Goal: Information Seeking & Learning: Compare options

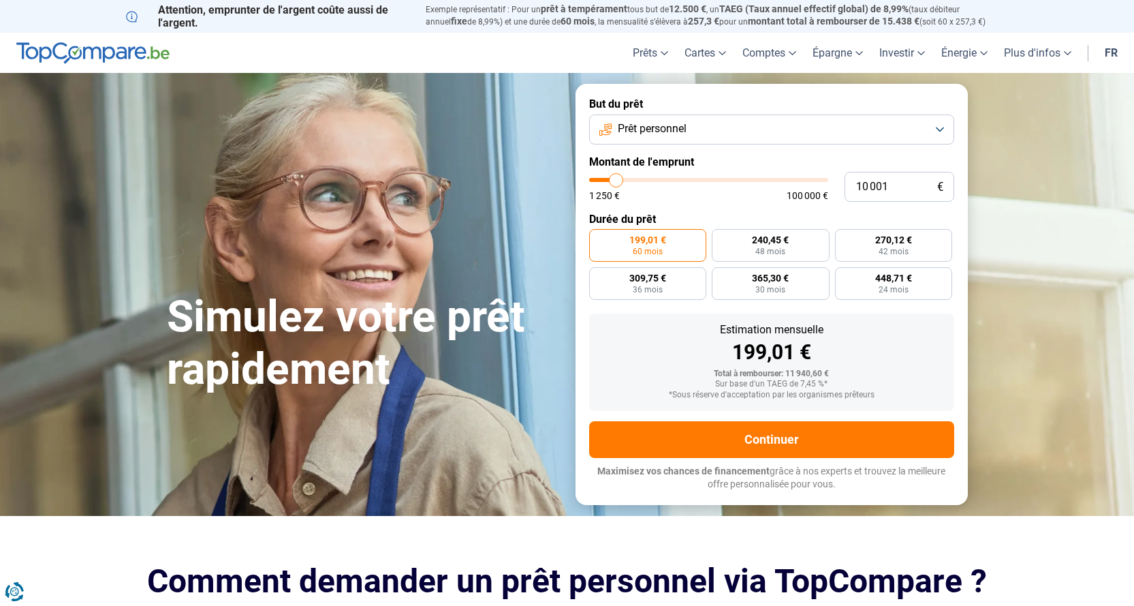
type input "10 250"
type input "10250"
type input "12 000"
type input "12000"
type input "13 500"
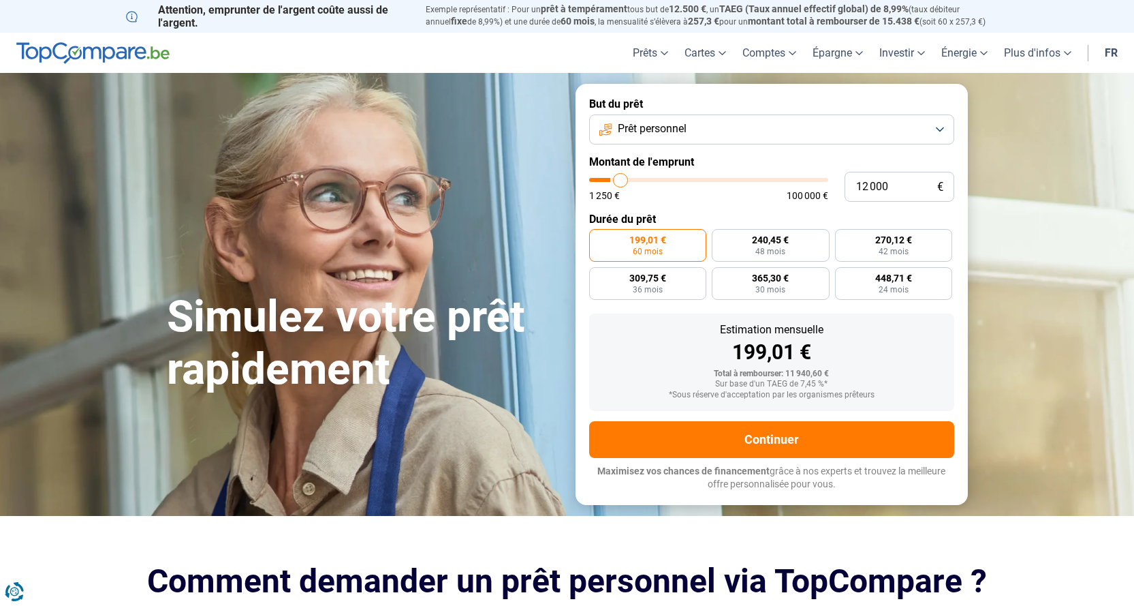
type input "13500"
type input "15 500"
type input "15500"
type input "16 000"
type input "16000"
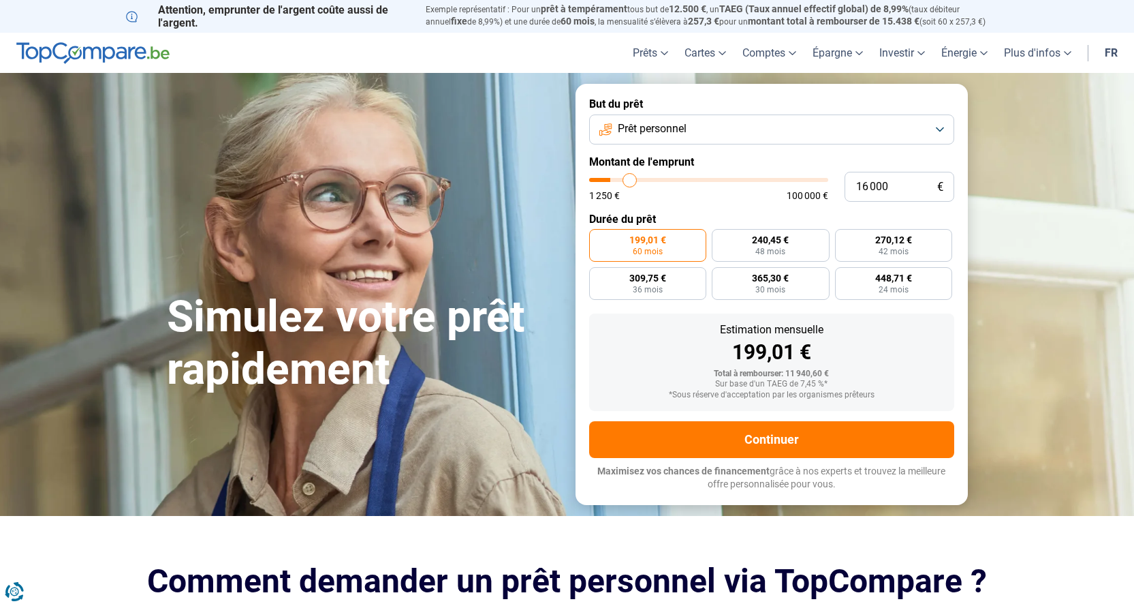
type input "16 250"
type input "16250"
type input "17 000"
type input "17000"
type input "17 250"
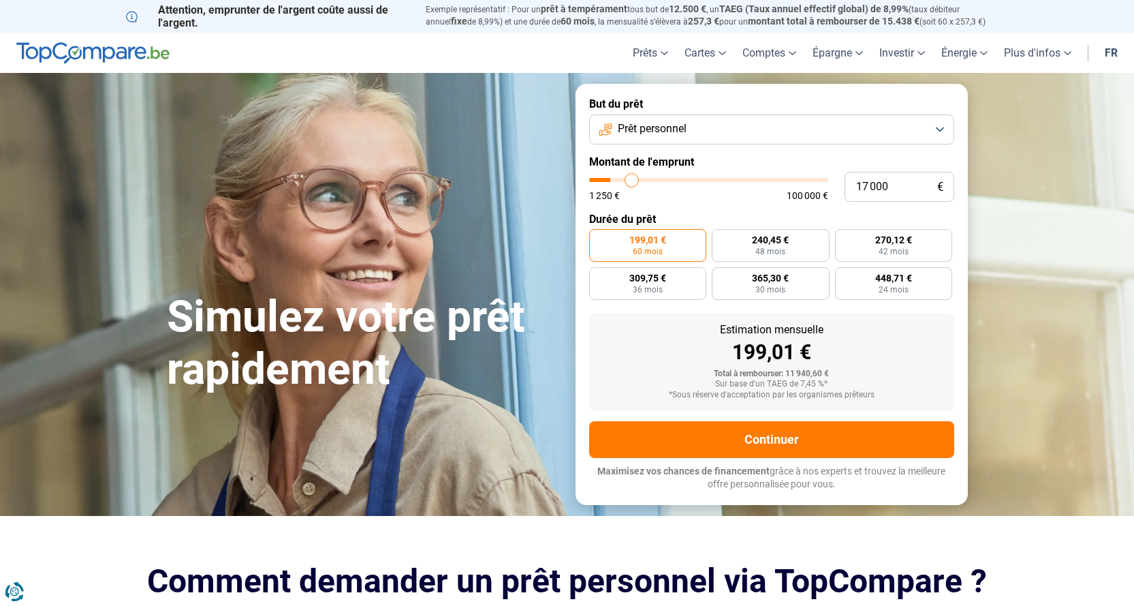
type input "17250"
type input "17 500"
type input "17500"
type input "17 750"
type input "17750"
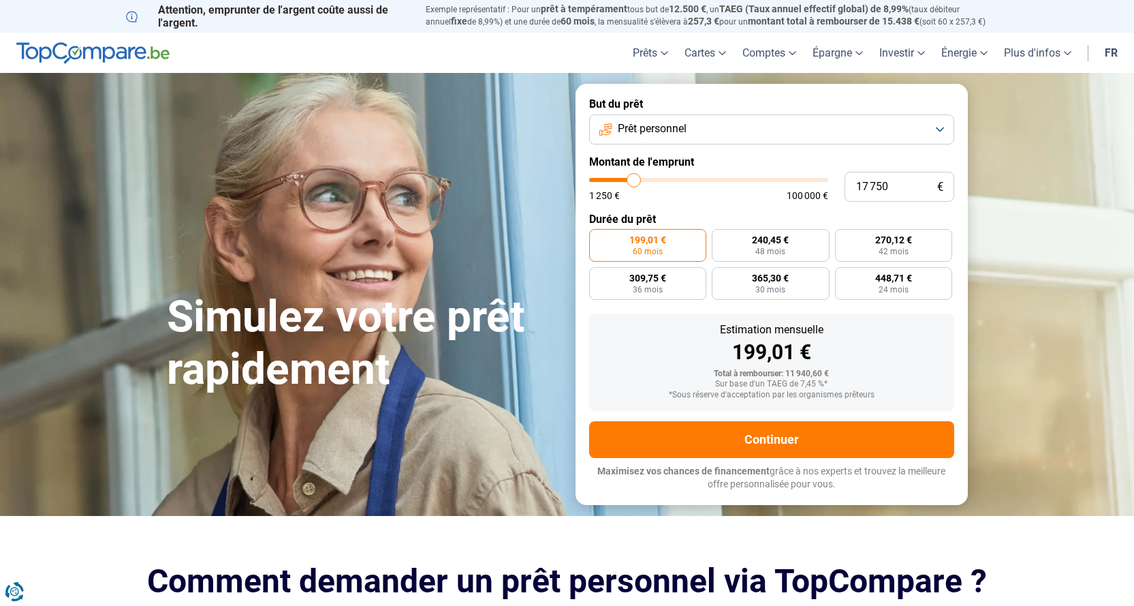
type input "18 000"
type input "18000"
type input "18 500"
type input "18500"
type input "19 250"
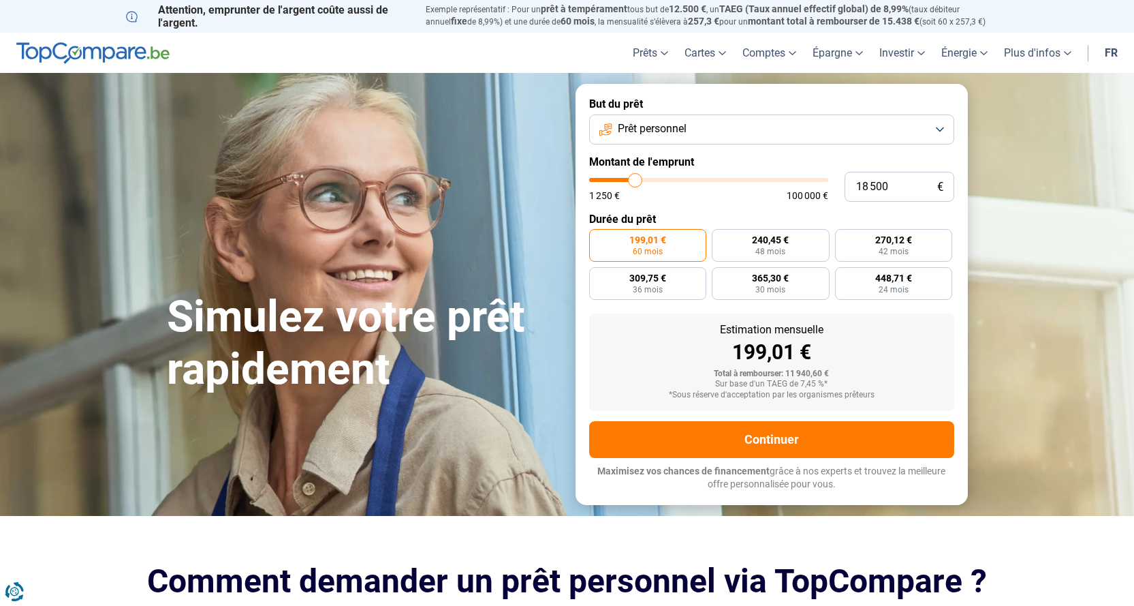
type input "19250"
type input "20 500"
type input "20500"
type input "21 250"
type input "21250"
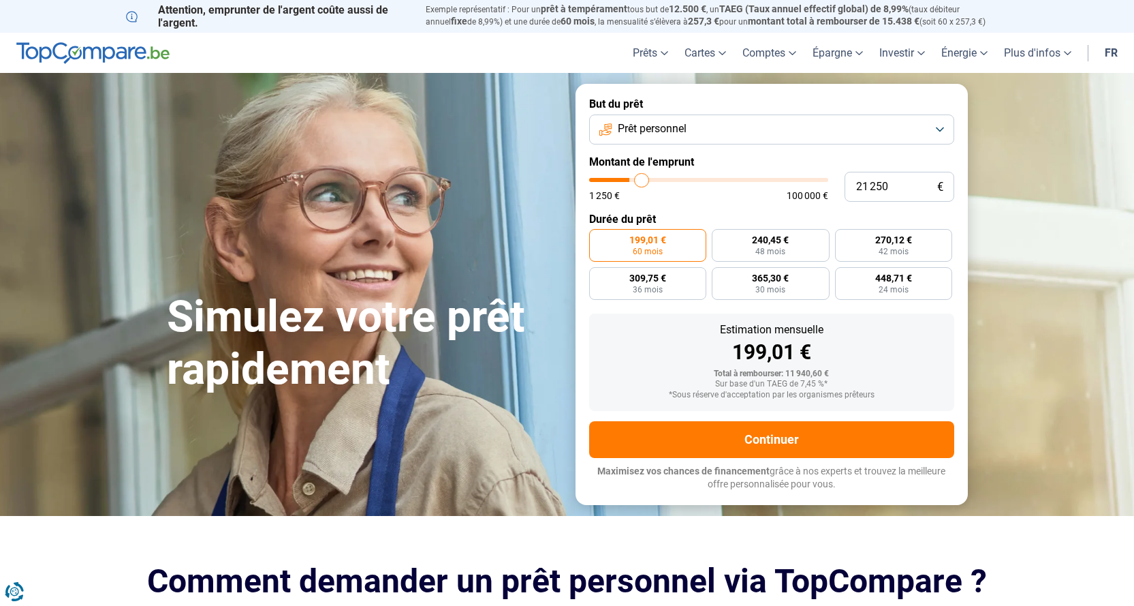
type input "21 750"
type input "21750"
type input "22 250"
type input "22250"
type input "23 000"
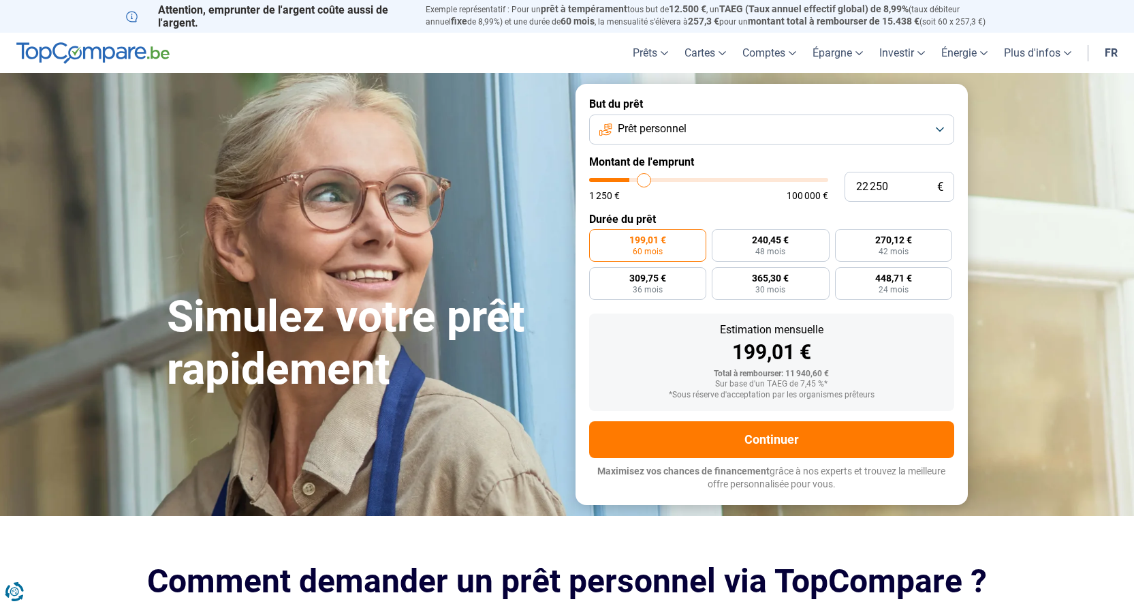
type input "23000"
type input "23 250"
type input "23250"
type input "23 750"
type input "23750"
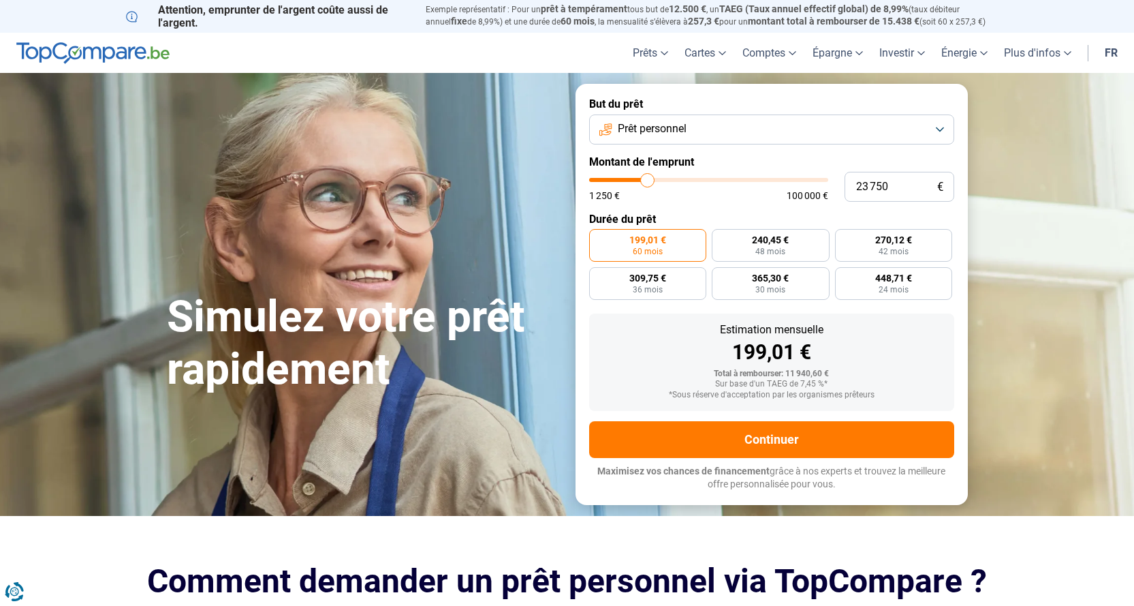
type input "24 500"
type input "24500"
type input "24 750"
type input "24750"
type input "25 750"
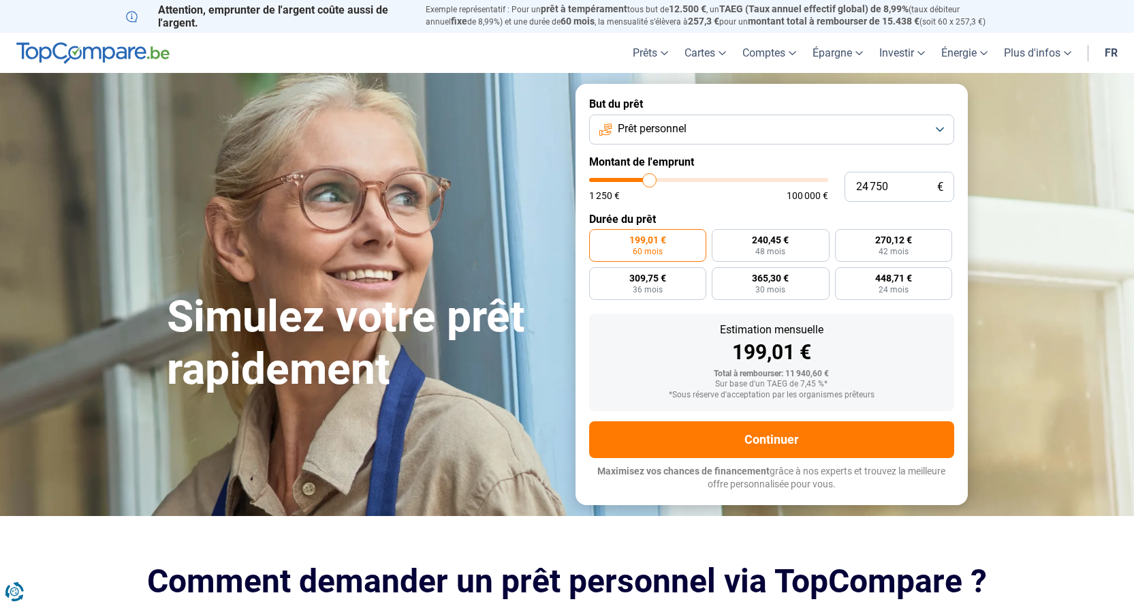
type input "25750"
type input "26 250"
type input "26250"
type input "27 500"
type input "27500"
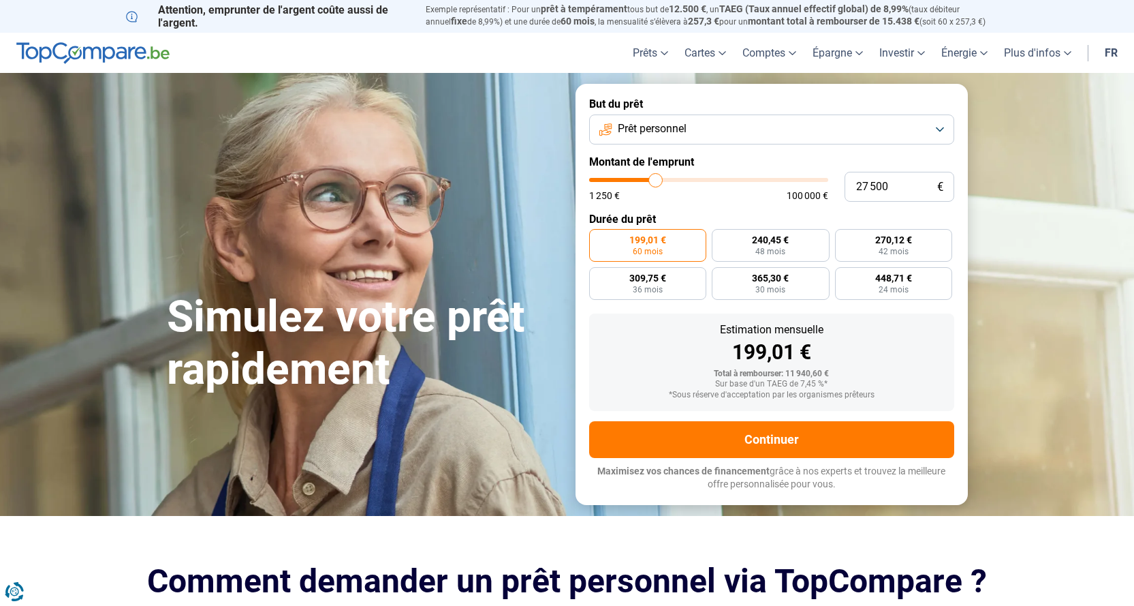
type input "28 000"
type input "28000"
type input "28 750"
type input "28750"
type input "29 500"
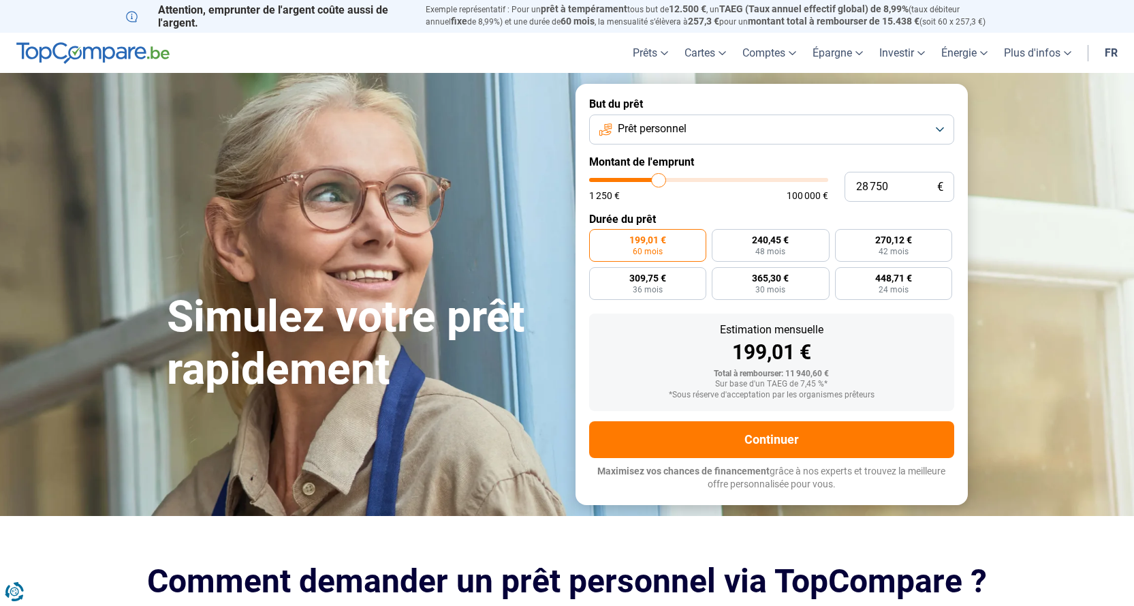
type input "29500"
type input "29 750"
type input "29750"
type input "30 500"
type input "30500"
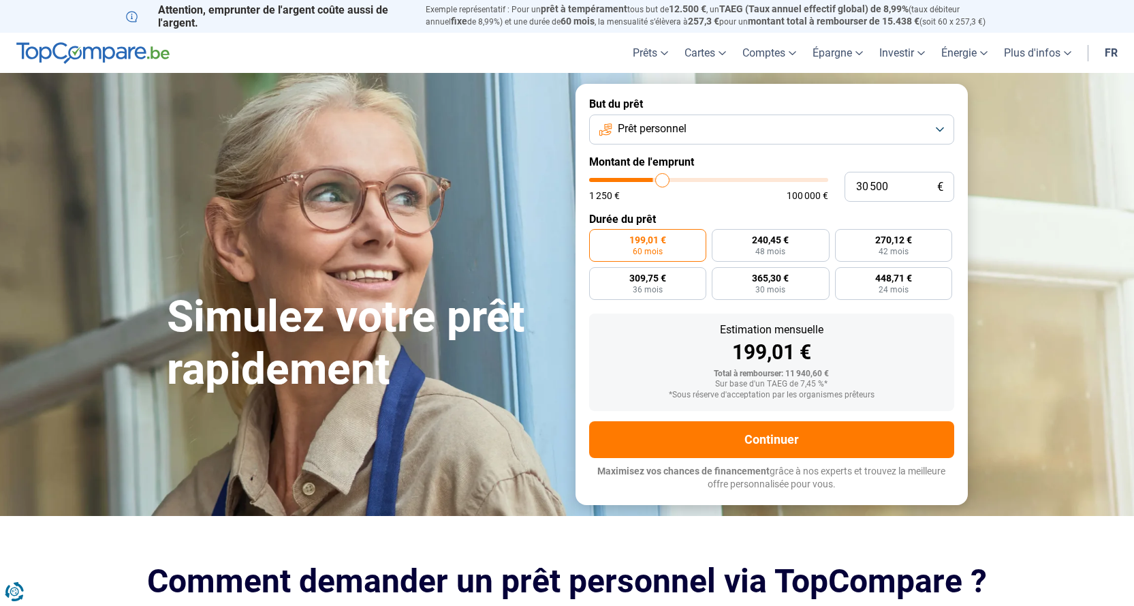
type input "31 250"
type input "31250"
type input "32 250"
type input "32250"
type input "32 500"
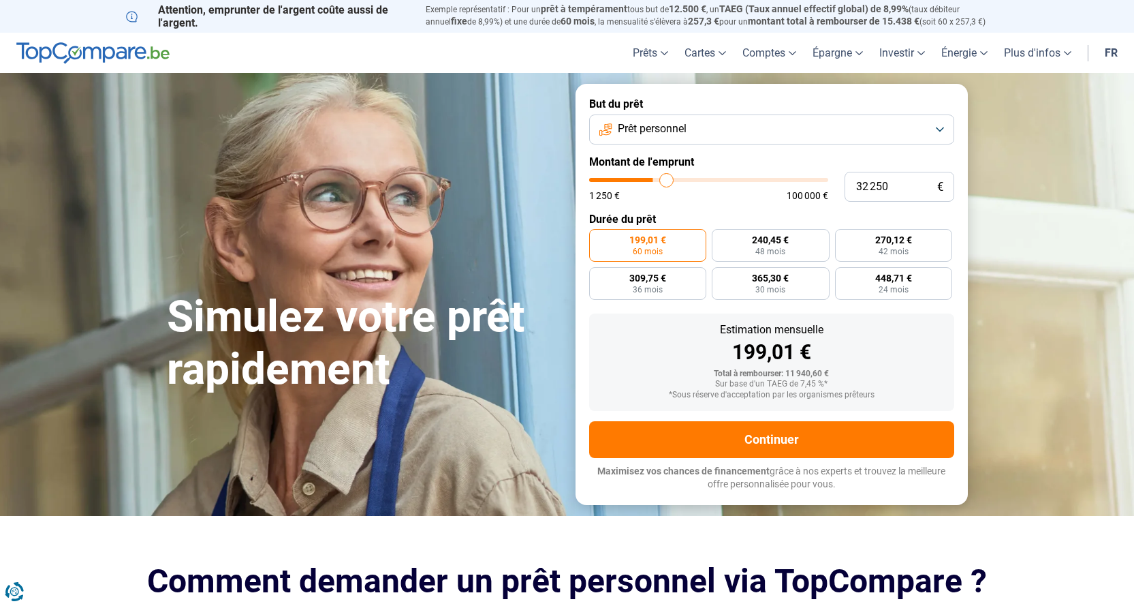
type input "32500"
type input "33 250"
type input "33250"
type input "34 000"
type input "34000"
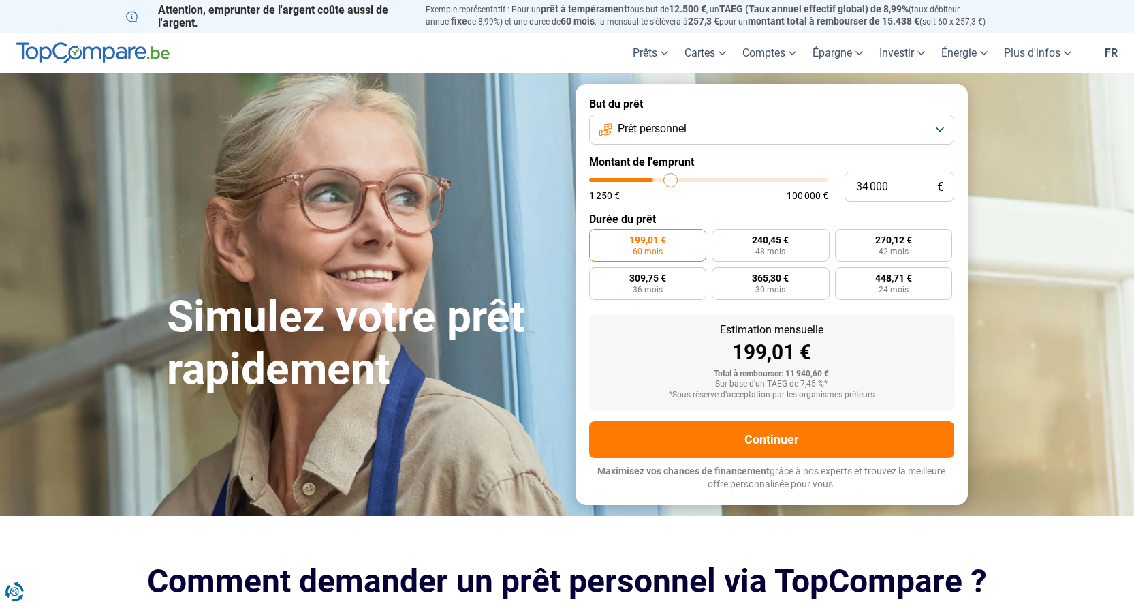
type input "34 750"
type input "34750"
type input "35 500"
type input "35500"
type input "36 500"
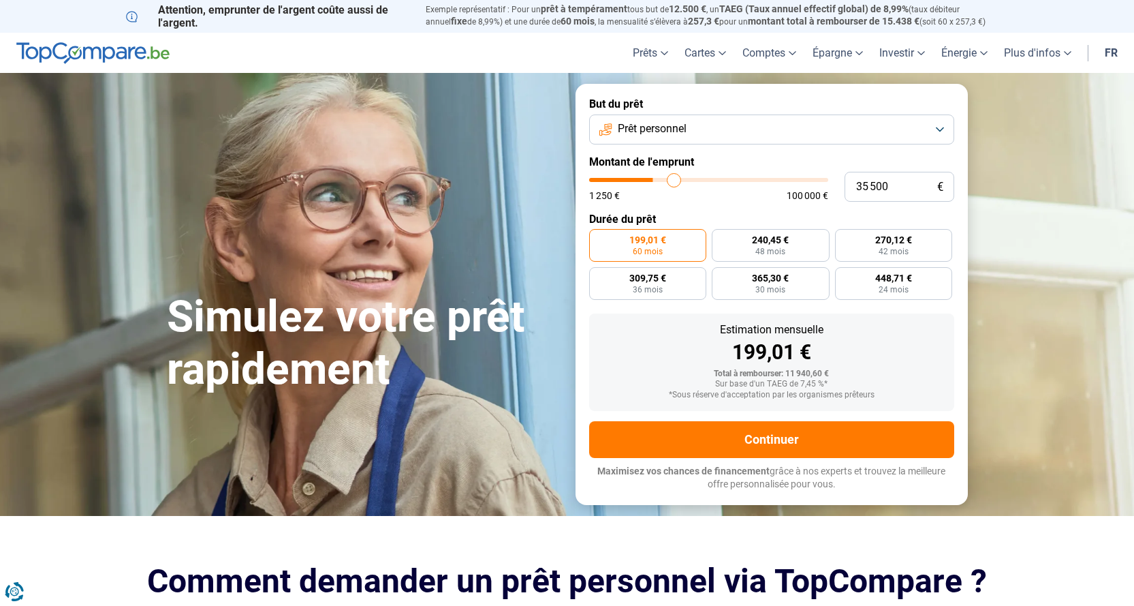
type input "36500"
type input "37 250"
type input "37250"
type input "38 500"
type input "38500"
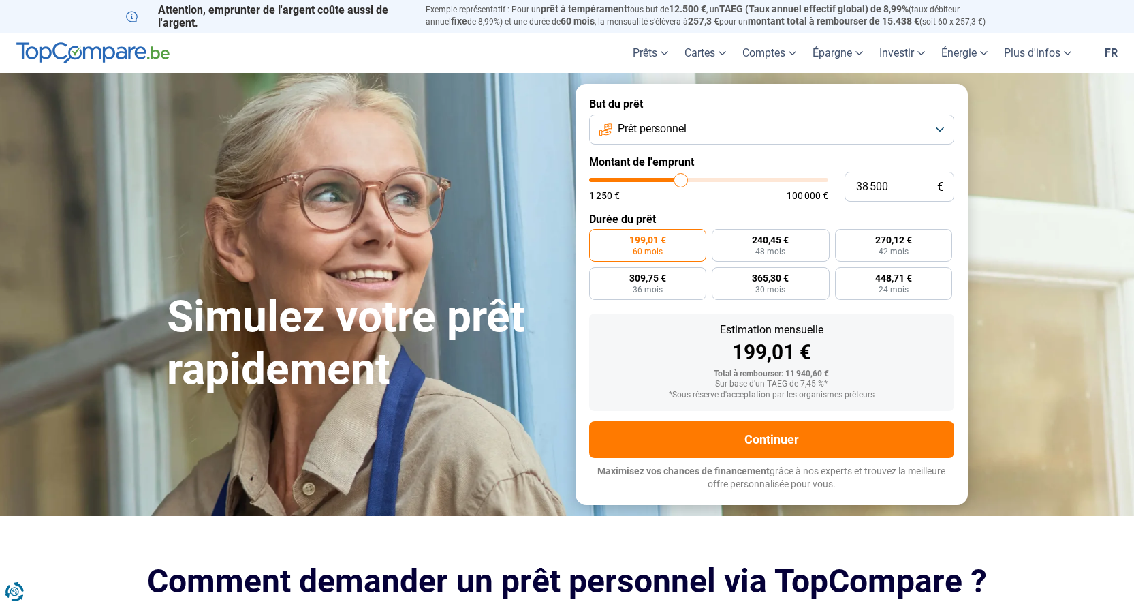
type input "38 750"
type input "38750"
type input "39 500"
type input "39500"
type input "40 000"
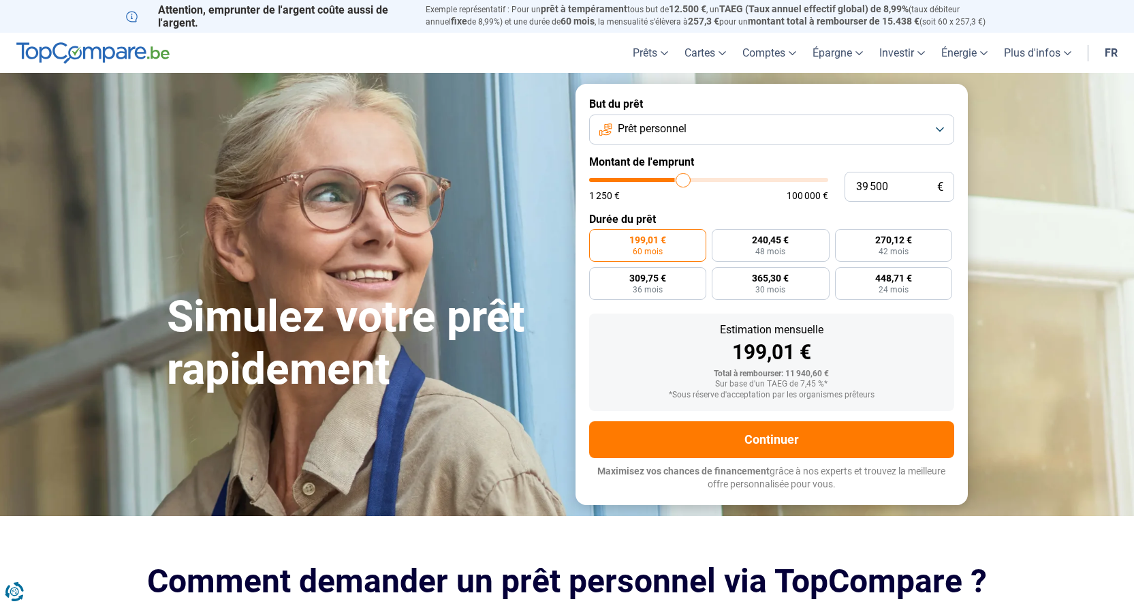
type input "40000"
type input "40 750"
type input "40750"
type input "41 250"
type input "41250"
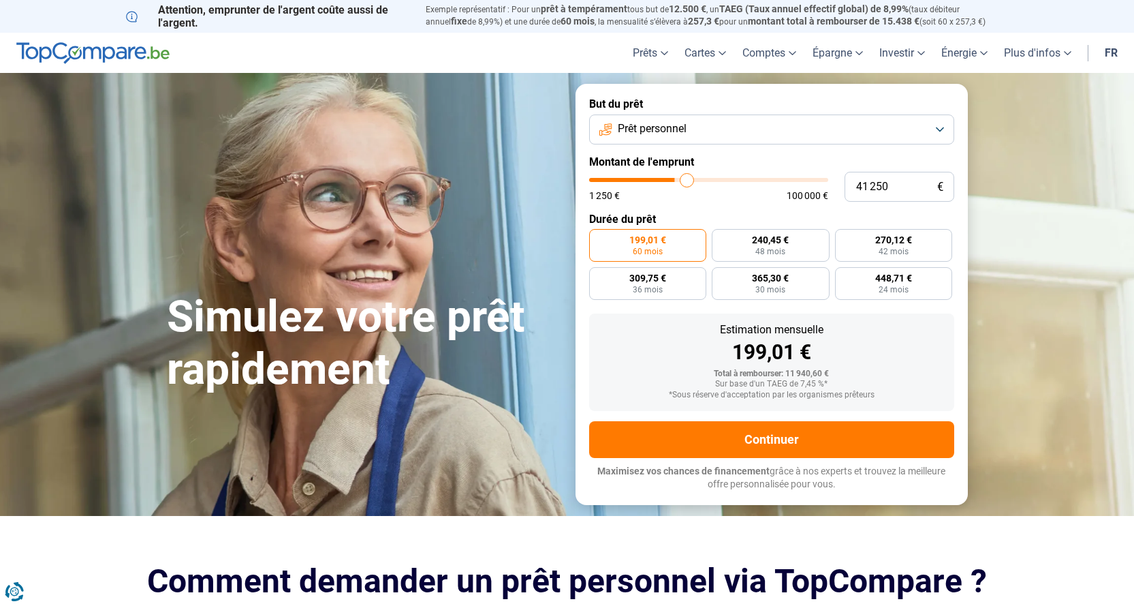
type input "42 000"
type input "42000"
type input "43 000"
type input "43000"
type input "43 750"
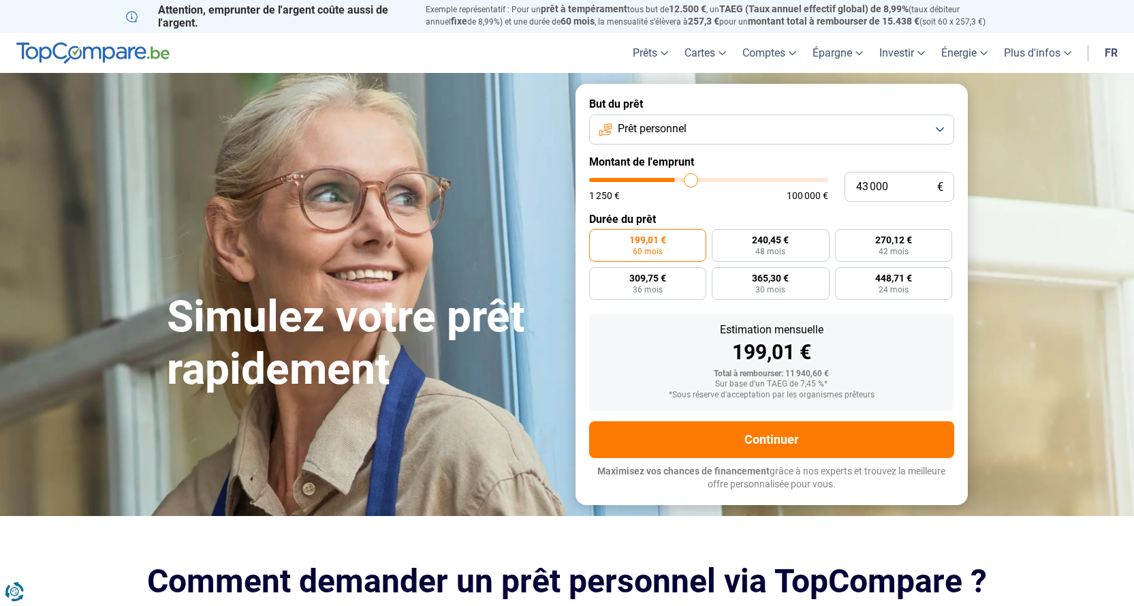
type input "43750"
type input "44 000"
type input "44000"
type input "45 250"
type input "45250"
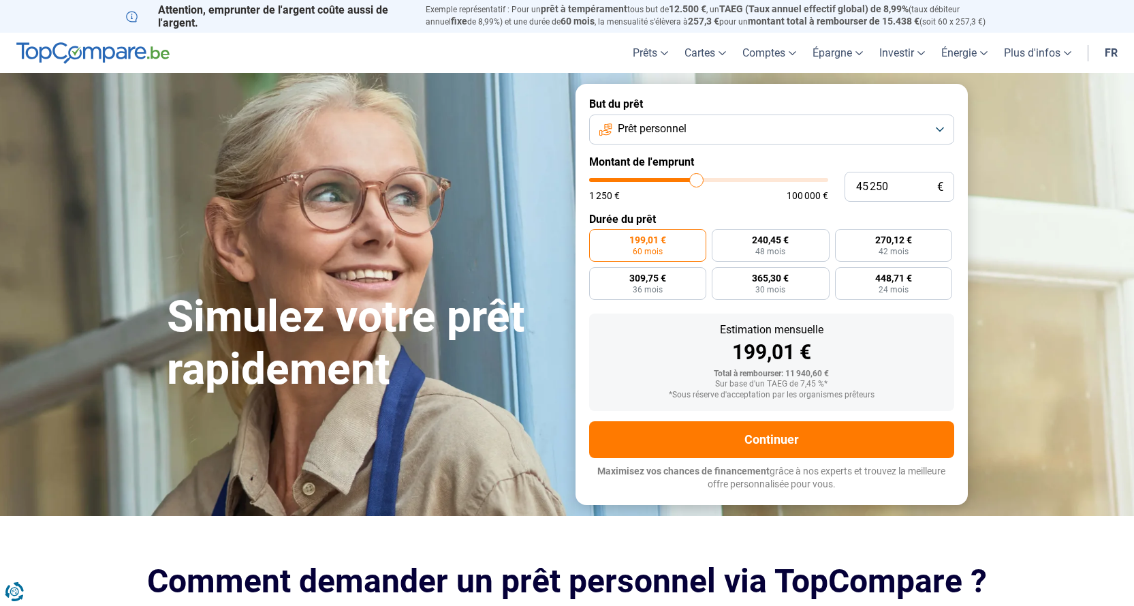
type input "47 250"
type input "47250"
type input "49 750"
type input "49750"
type input "52 000"
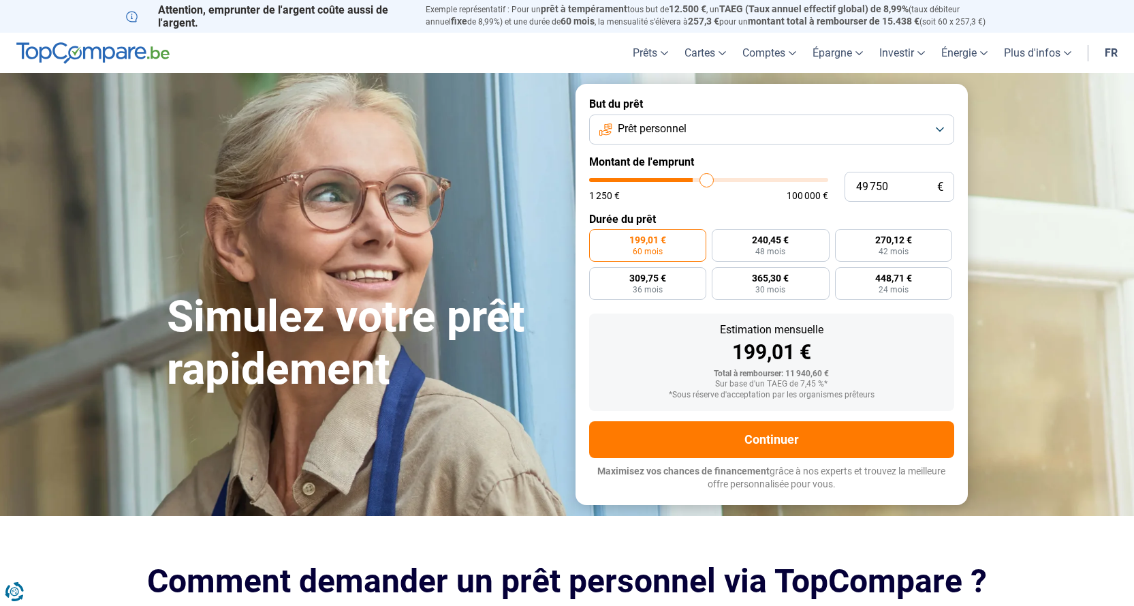
type input "52000"
type input "53 500"
type input "53500"
type input "54 250"
type input "54250"
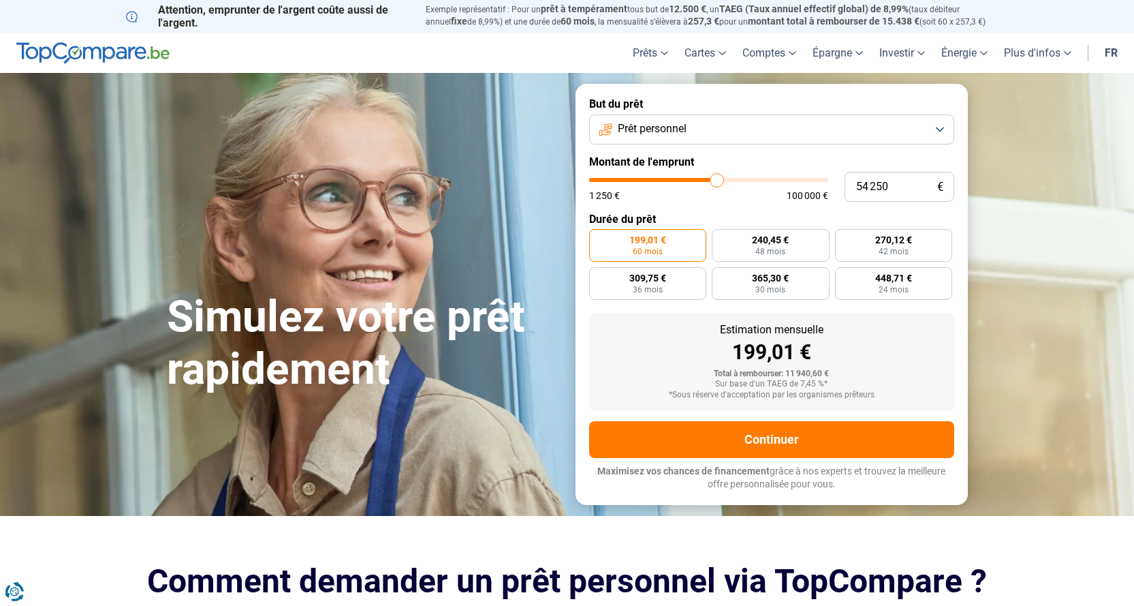
type input "54 000"
type input "54000"
type input "53 500"
type input "53500"
type input "53 000"
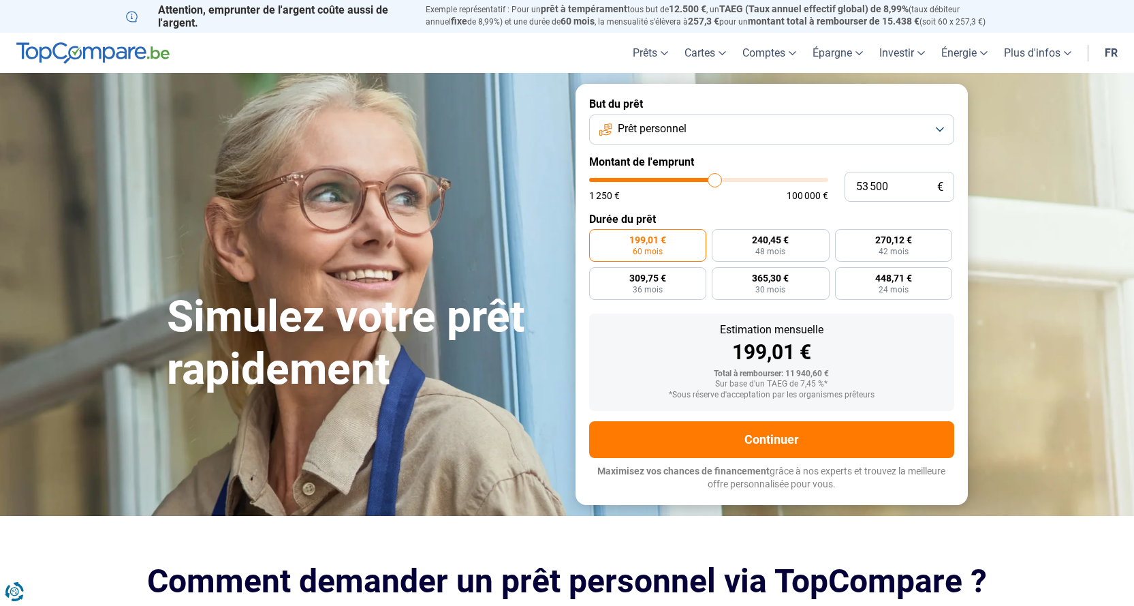
type input "53000"
type input "52 750"
type input "52750"
type input "52 500"
type input "52500"
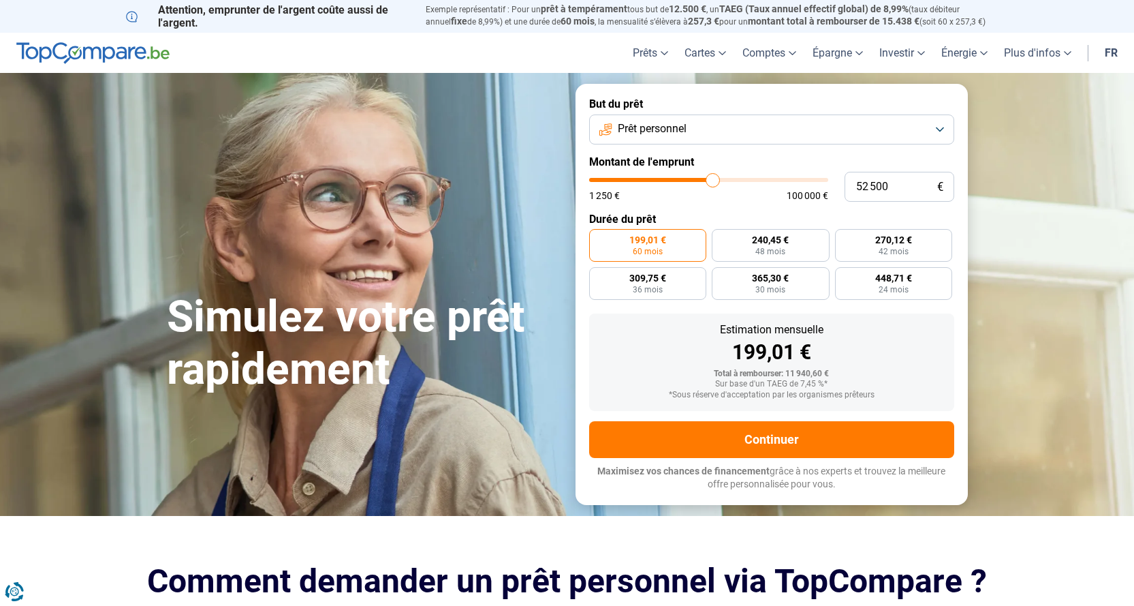
type input "51 750"
type input "51750"
type input "51 500"
type input "51500"
type input "51 250"
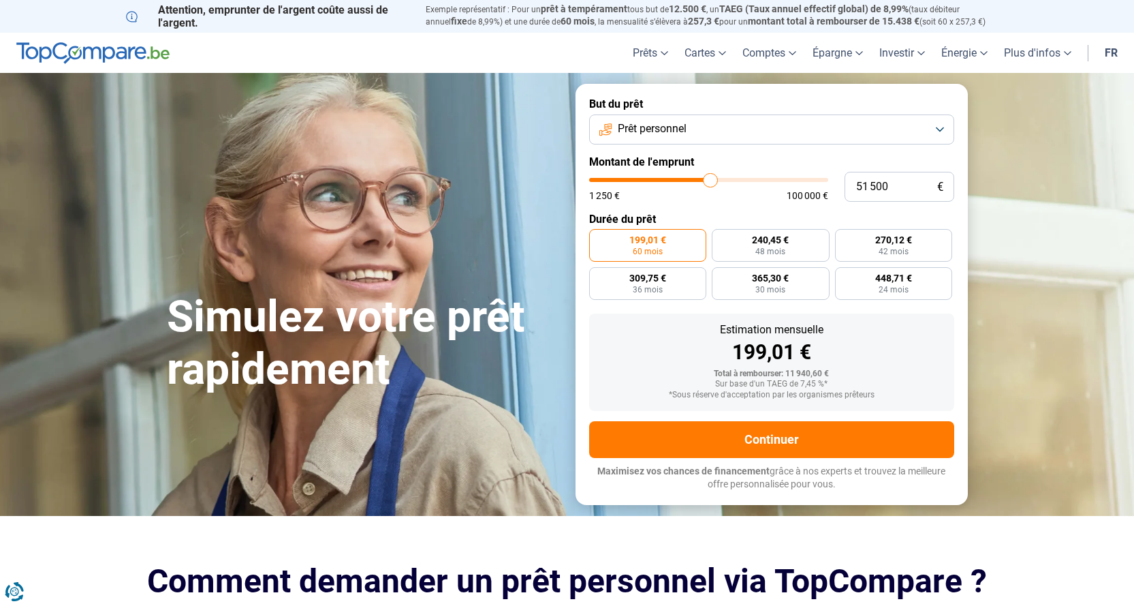
type input "51250"
type input "51 000"
type input "51000"
type input "50 500"
type input "50500"
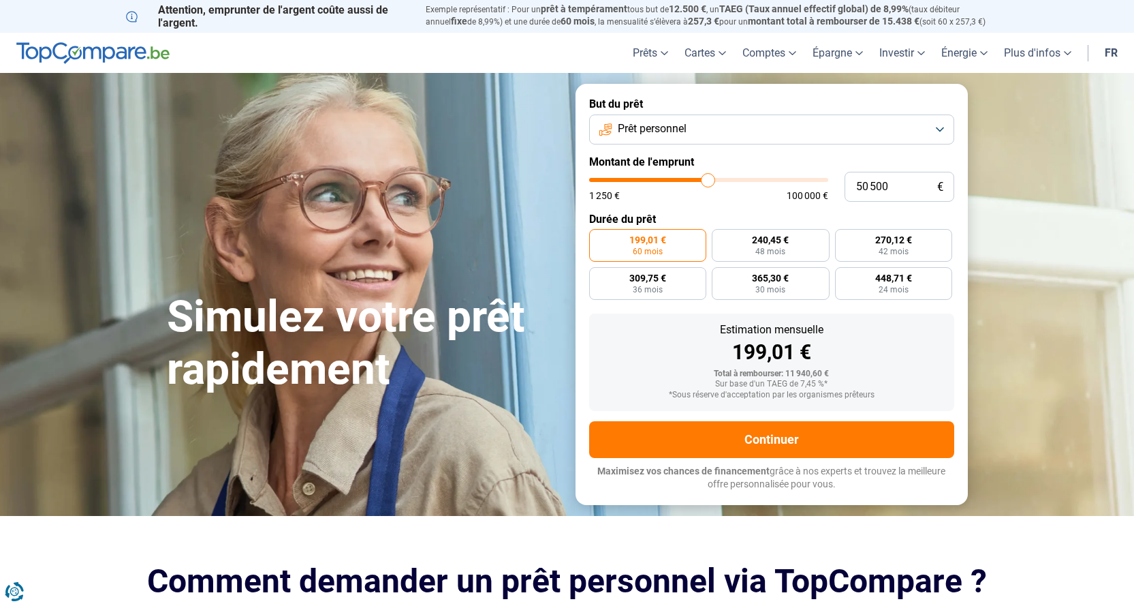
type input "50 250"
type input "50250"
type input "50 000"
type input "50000"
type input "49 750"
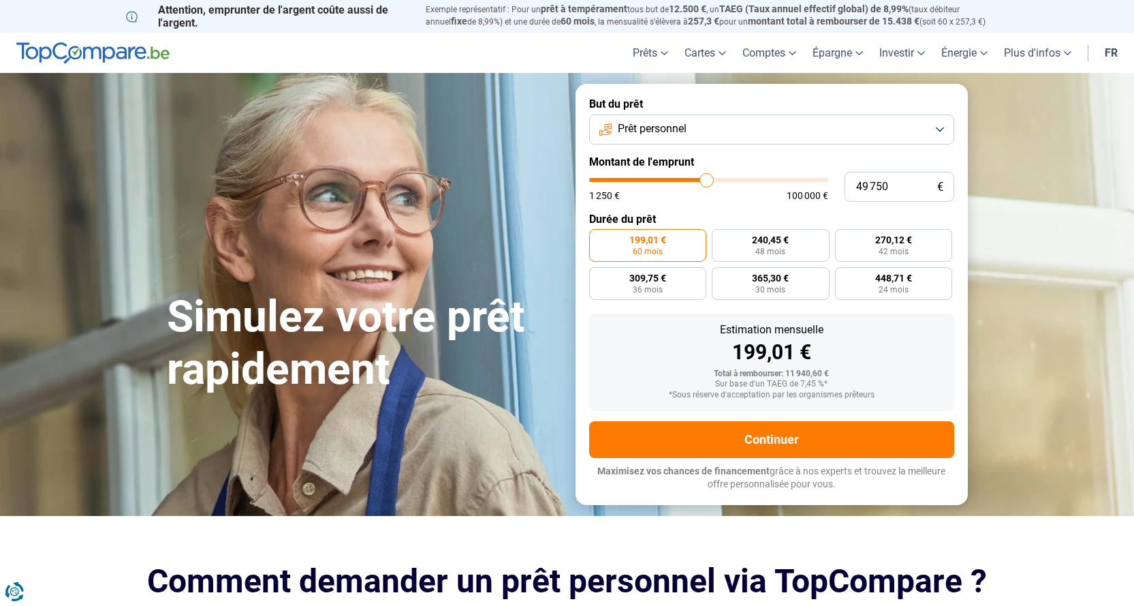
drag, startPoint x: 617, startPoint y: 180, endPoint x: 707, endPoint y: 176, distance: 89.3
type input "49750"
click at [707, 178] on input "range" at bounding box center [708, 180] width 239 height 4
radio input "false"
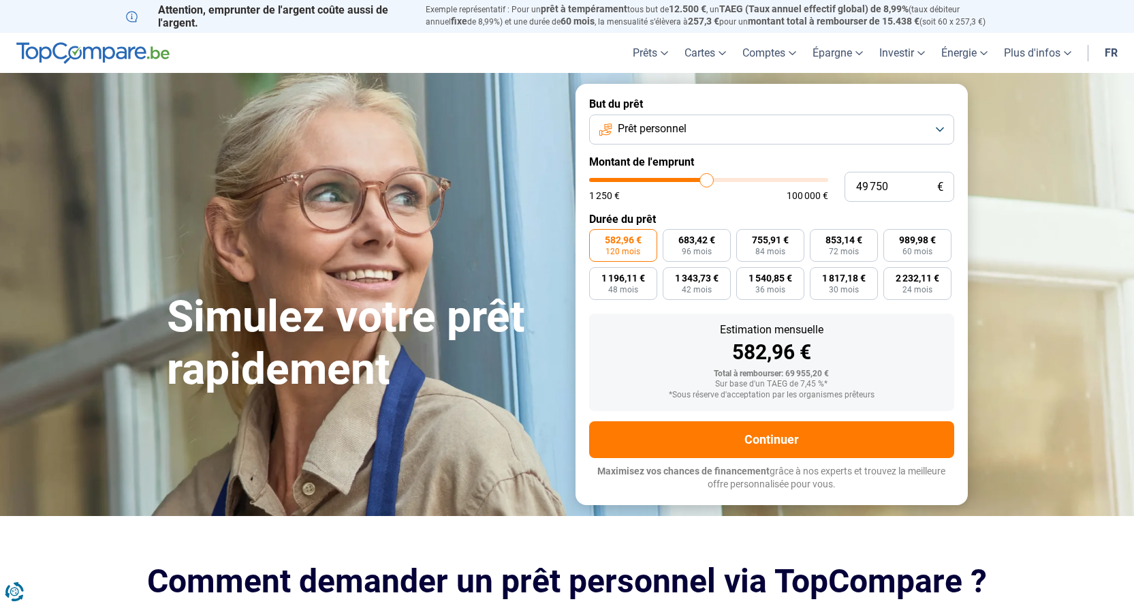
type input "49 500"
type input "49500"
type input "48 750"
type input "48750"
type input "48 500"
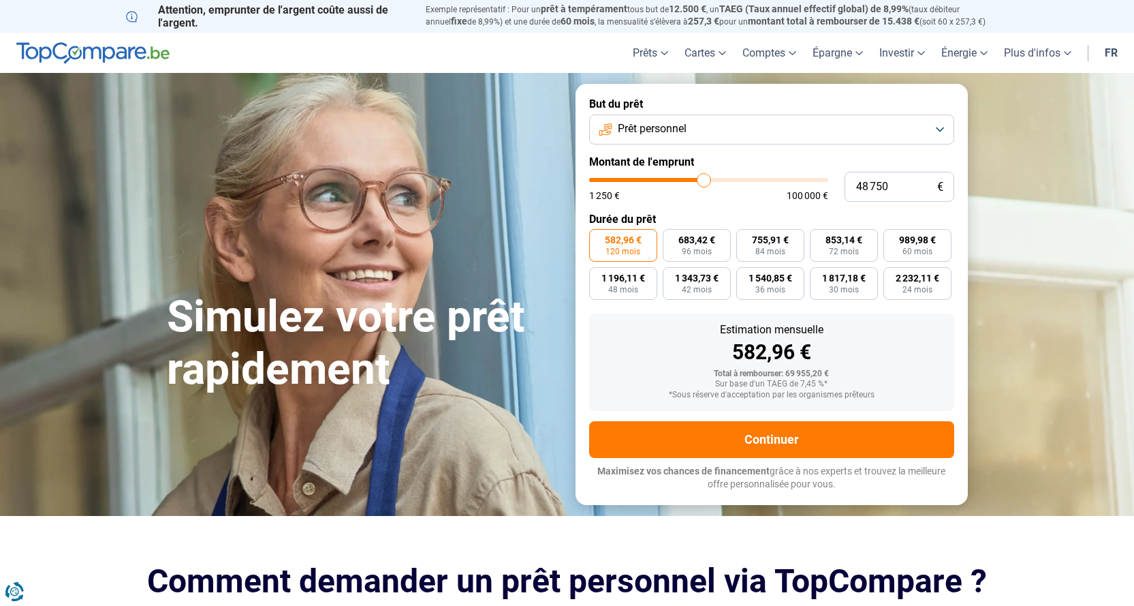
type input "48500"
type input "48 250"
type input "48250"
type input "48 000"
type input "48000"
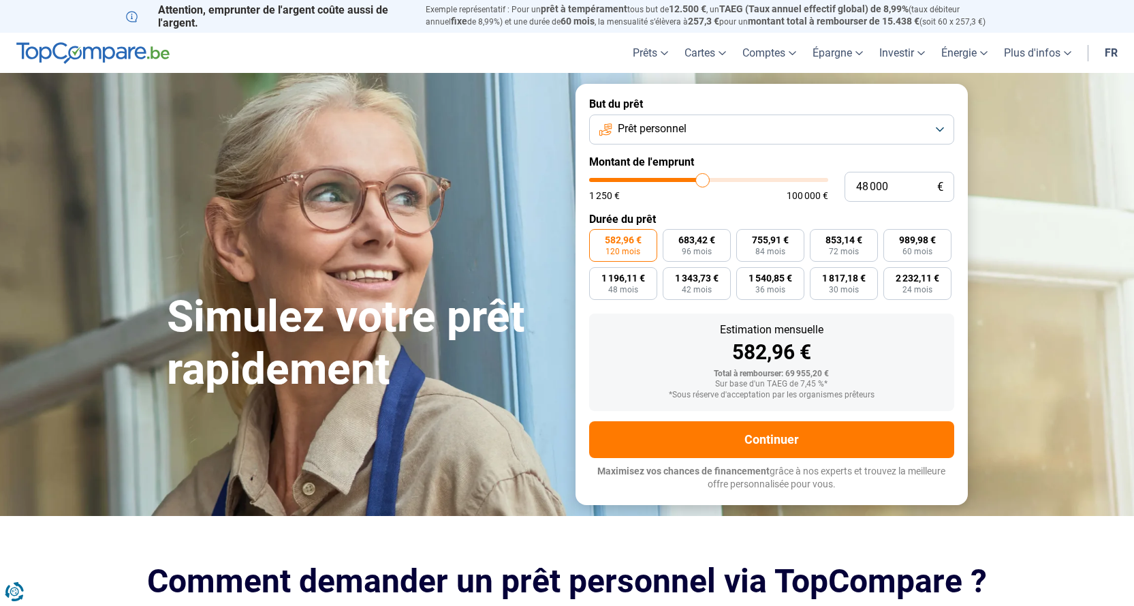
type input "47 500"
type input "47500"
type input "47 250"
type input "47250"
type input "47 000"
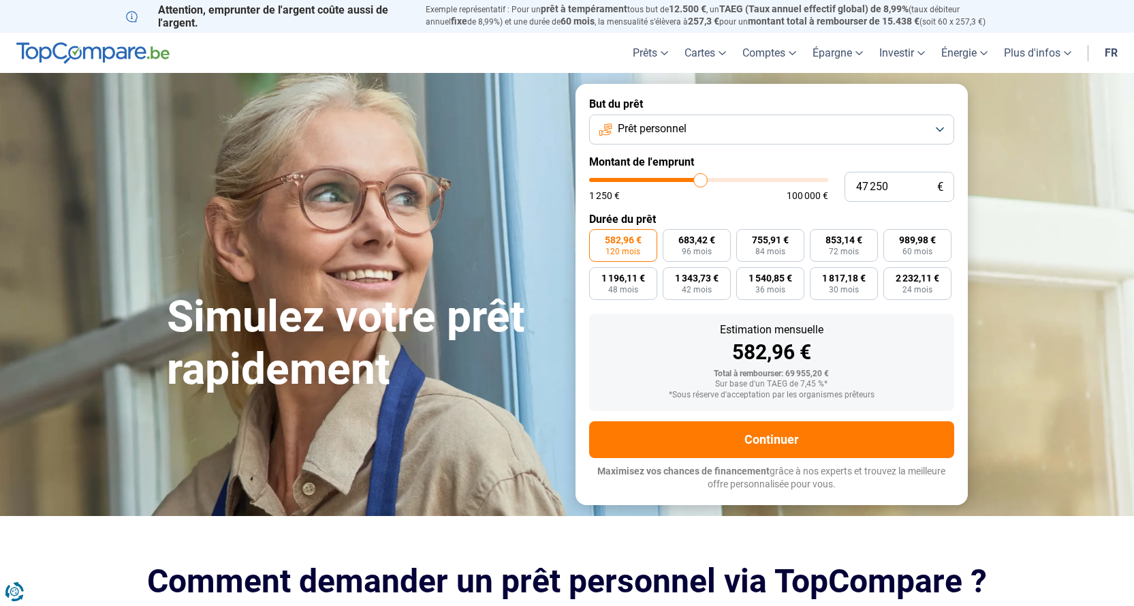
type input "47000"
type input "46 000"
type input "46000"
type input "45 750"
type input "45750"
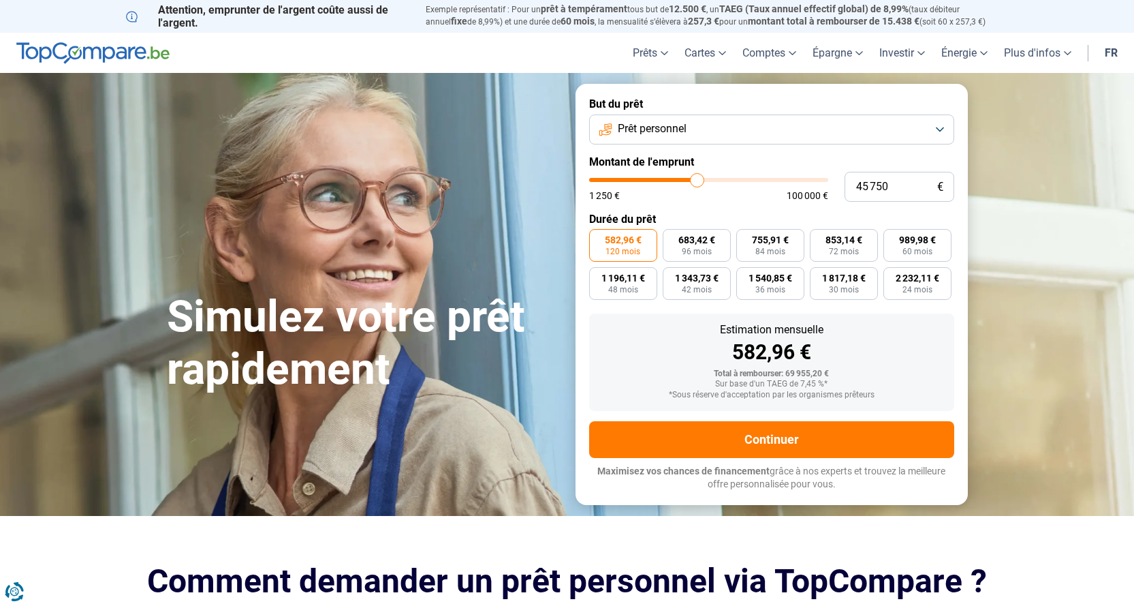
type input "45 500"
type input "45500"
type input "45 000"
type input "45000"
type input "44 500"
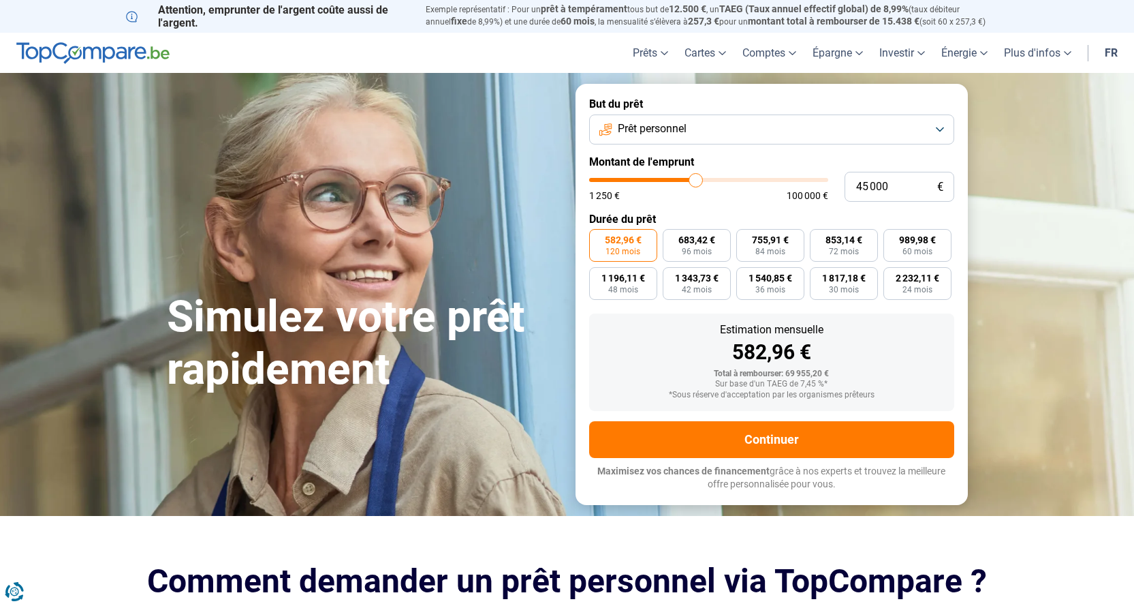
type input "44500"
type input "44 250"
type input "44250"
type input "43 750"
type input "43750"
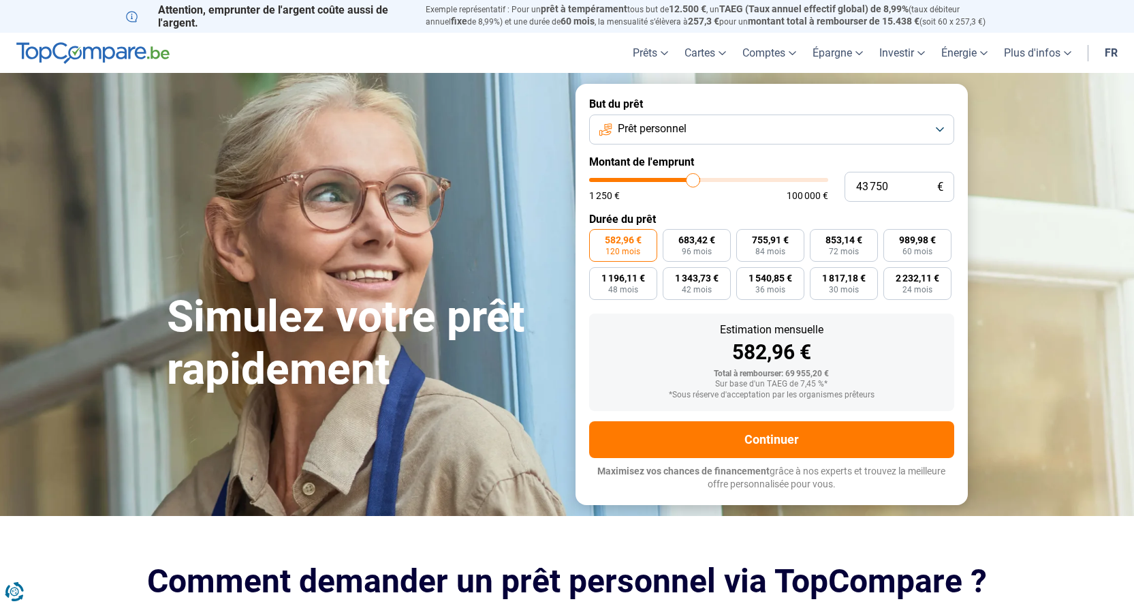
type input "43 500"
type input "43500"
type input "42 750"
type input "42750"
type input "42 500"
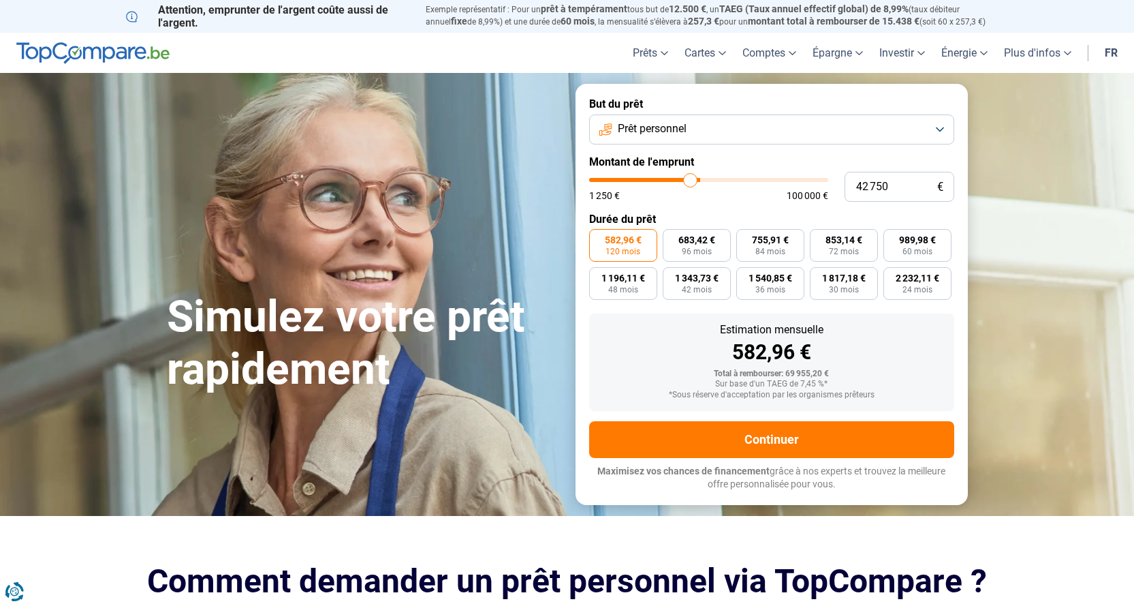
type input "42500"
type input "41 500"
type input "41500"
type input "41 000"
type input "41000"
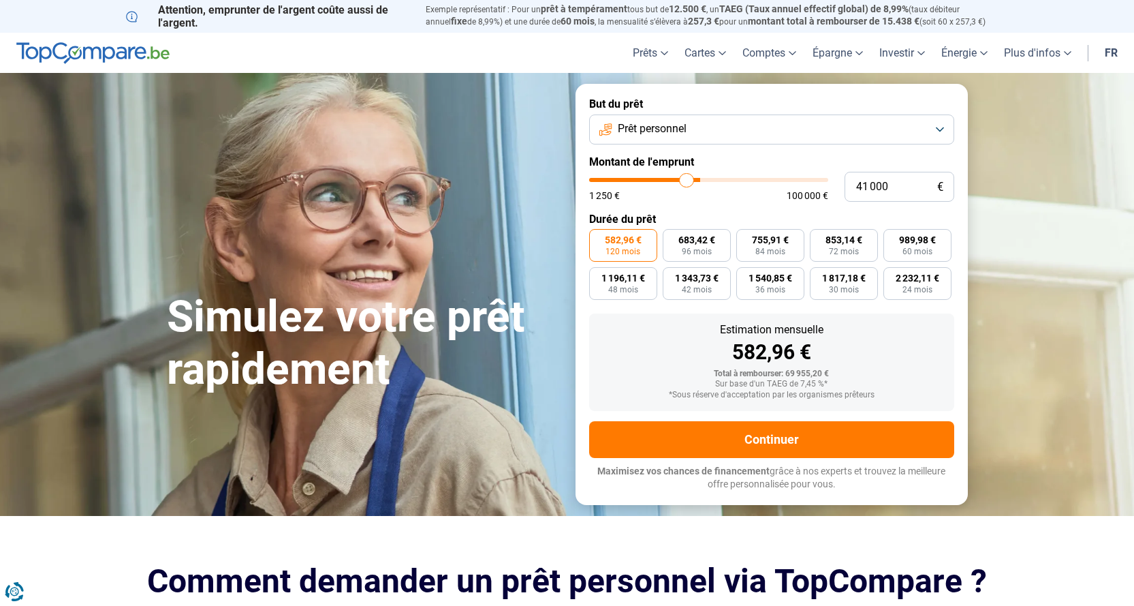
type input "40 250"
type input "40250"
type input "40 000"
type input "40000"
type input "39 500"
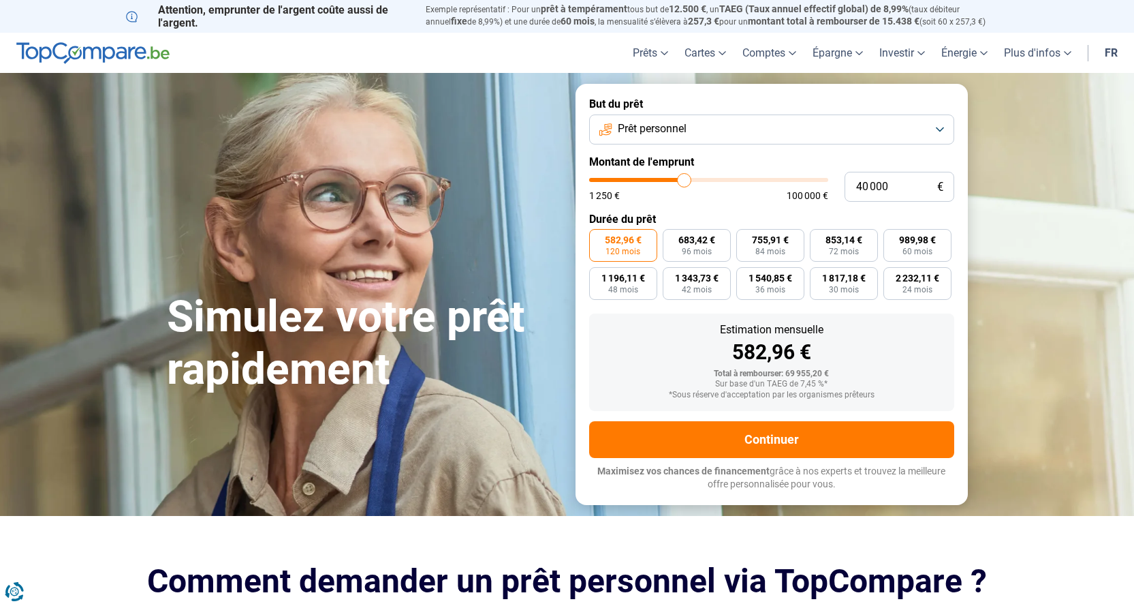
type input "39500"
type input "39 250"
type input "39250"
type input "38 500"
type input "38500"
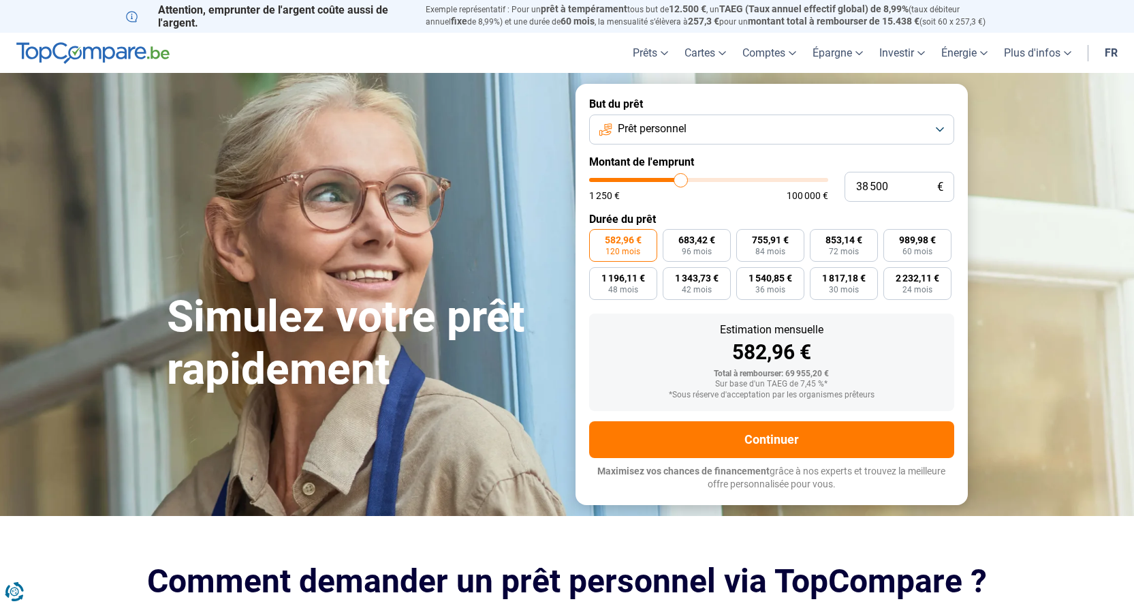
type input "38 250"
type input "38250"
type input "37 250"
type input "37250"
type input "37 000"
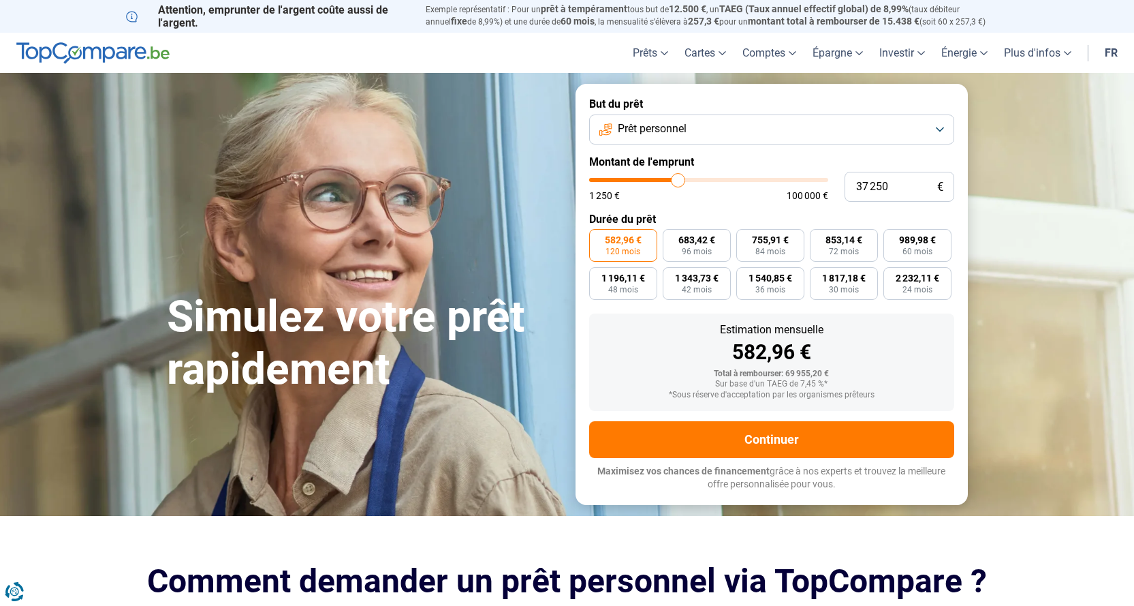
type input "37000"
type input "36 500"
type input "36500"
type input "36 250"
type input "36250"
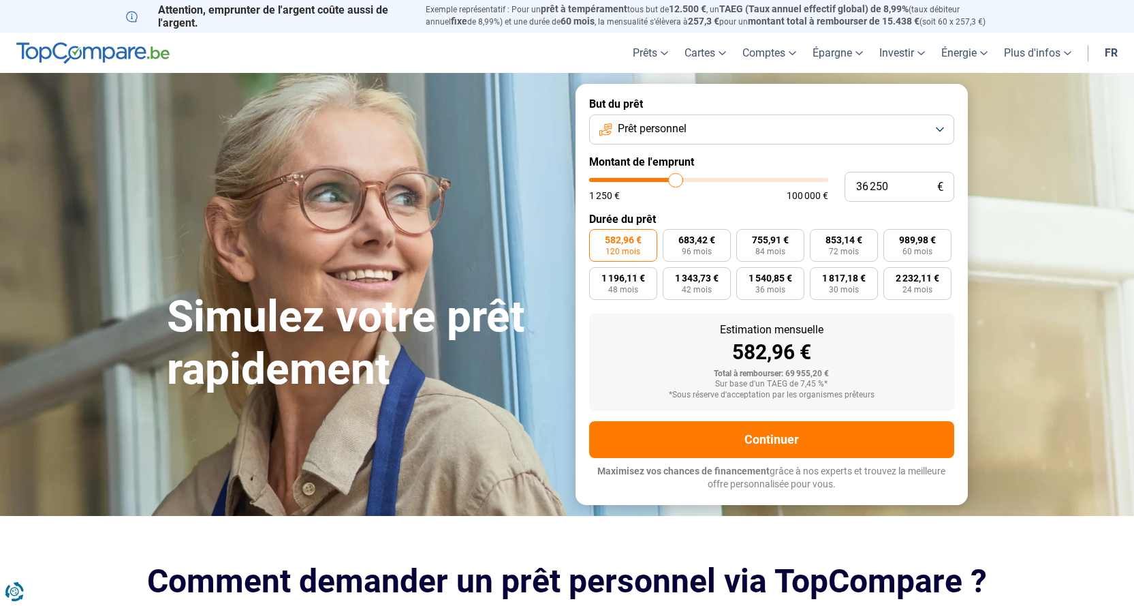
type input "35 250"
type input "35250"
type input "35 000"
drag, startPoint x: 707, startPoint y: 181, endPoint x: 630, endPoint y: 183, distance: 77.0
click at [630, 182] on input "range" at bounding box center [708, 180] width 239 height 4
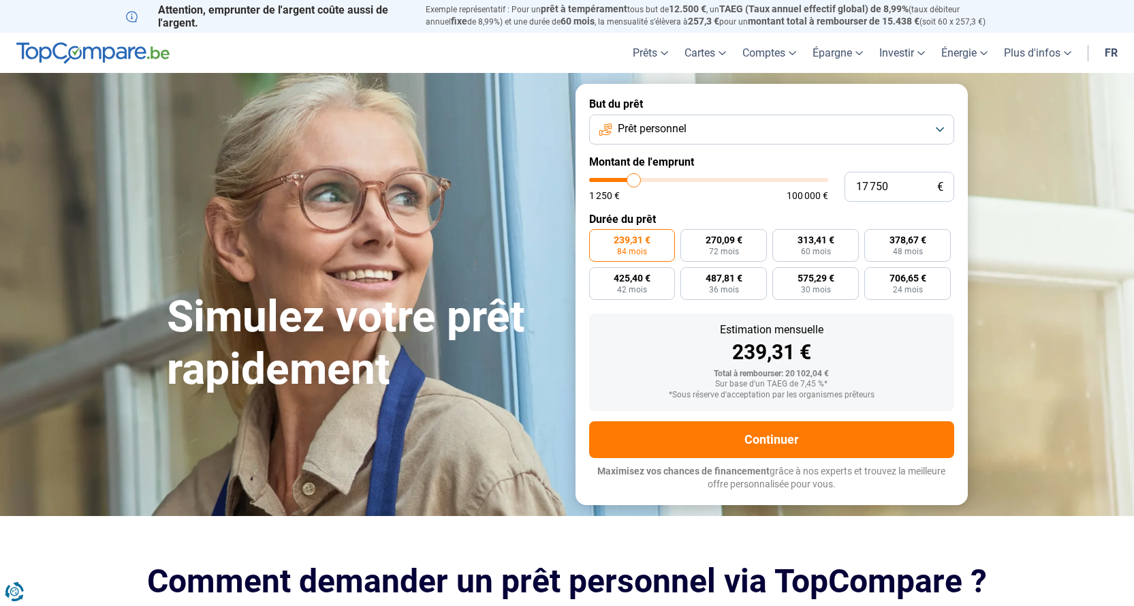
click at [634, 182] on input "range" at bounding box center [708, 180] width 239 height 4
click at [711, 249] on span "72 mois" at bounding box center [724, 251] width 30 height 8
click at [689, 238] on input "304,39 € 72 mois" at bounding box center [685, 233] width 9 height 9
click at [798, 244] on span "353,21 €" at bounding box center [816, 240] width 37 height 10
click at [781, 238] on input "353,21 € 60 mois" at bounding box center [777, 233] width 9 height 9
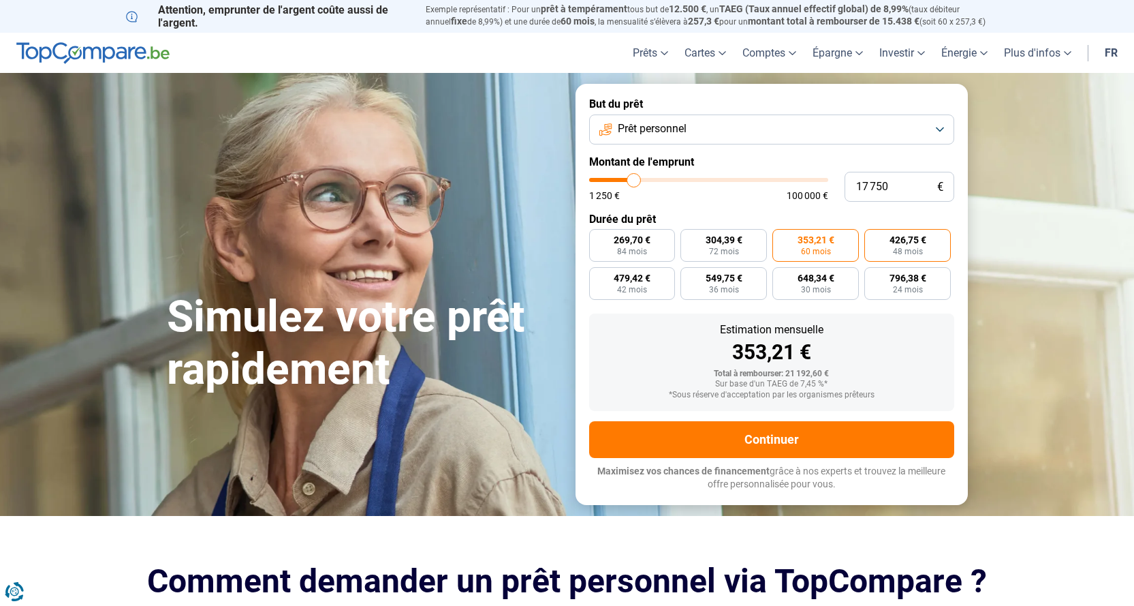
click at [895, 235] on span "426,75 €" at bounding box center [908, 240] width 37 height 10
click at [873, 235] on input "426,75 € 48 mois" at bounding box center [869, 233] width 9 height 9
click at [820, 244] on span "353,21 €" at bounding box center [816, 240] width 37 height 10
click at [781, 238] on input "353,21 € 60 mois" at bounding box center [777, 233] width 9 height 9
click at [732, 241] on span "304,39 €" at bounding box center [724, 240] width 37 height 10
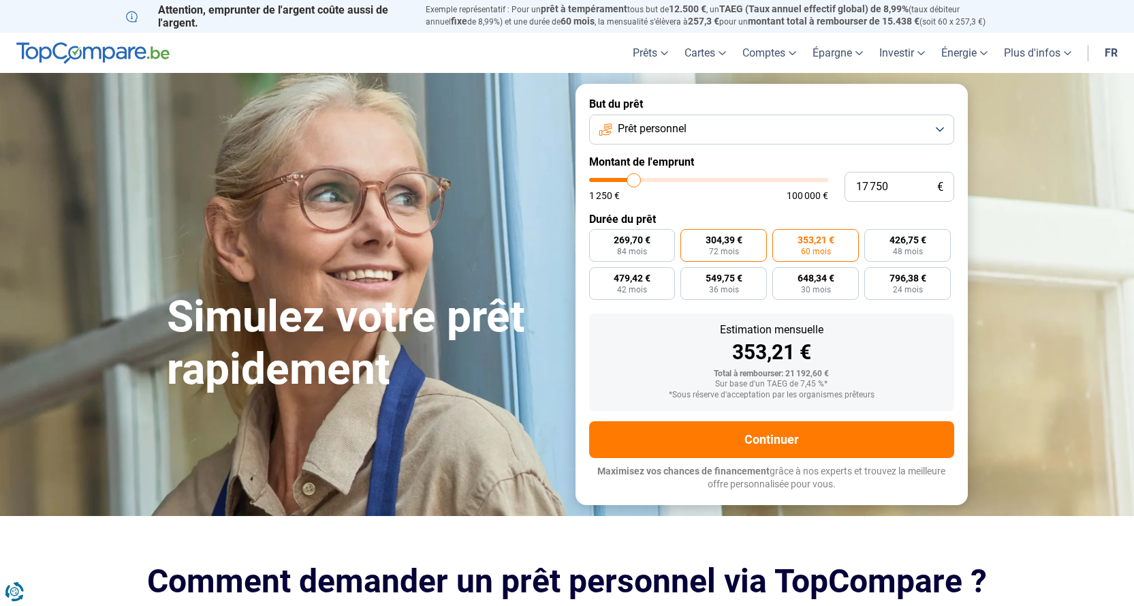
click at [689, 238] on input "304,39 € 72 mois" at bounding box center [685, 233] width 9 height 9
click at [796, 241] on label "353,21 € 60 mois" at bounding box center [816, 245] width 87 height 33
click at [781, 238] on input "353,21 € 60 mois" at bounding box center [777, 233] width 9 height 9
click at [639, 245] on label "269,70 € 84 mois" at bounding box center [632, 245] width 87 height 33
click at [598, 238] on input "269,70 € 84 mois" at bounding box center [593, 233] width 9 height 9
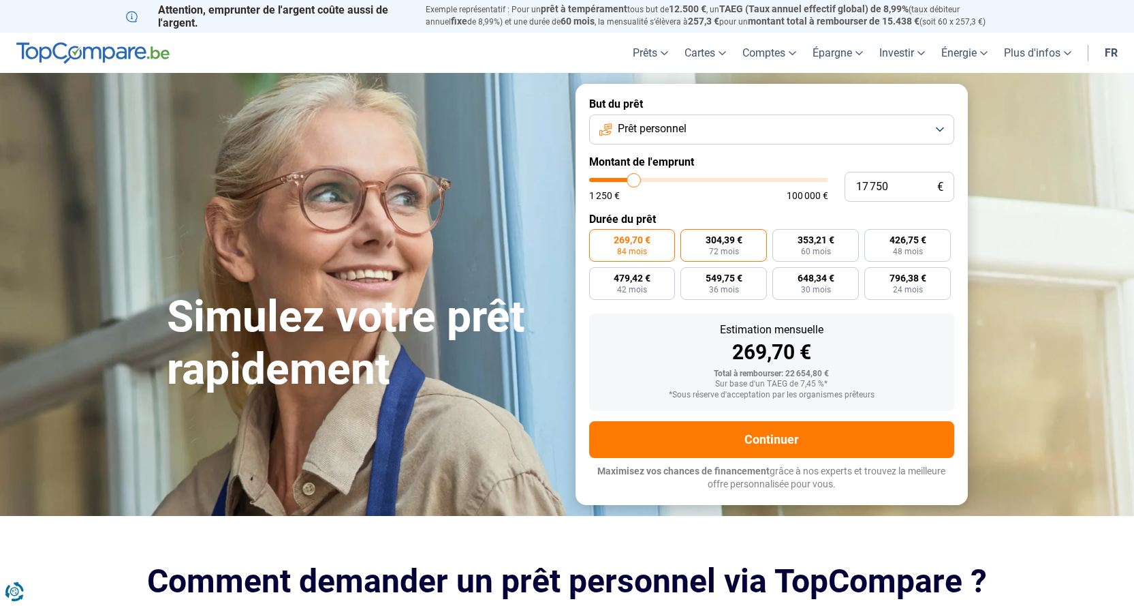
click at [706, 242] on span "304,39 €" at bounding box center [724, 240] width 37 height 10
click at [689, 238] on input "304,39 € 72 mois" at bounding box center [685, 233] width 9 height 9
click at [651, 240] on span "269,70 €" at bounding box center [632, 240] width 37 height 10
click at [598, 238] on input "269,70 € 84 mois" at bounding box center [593, 233] width 9 height 9
drag, startPoint x: 630, startPoint y: 182, endPoint x: 687, endPoint y: 185, distance: 56.7
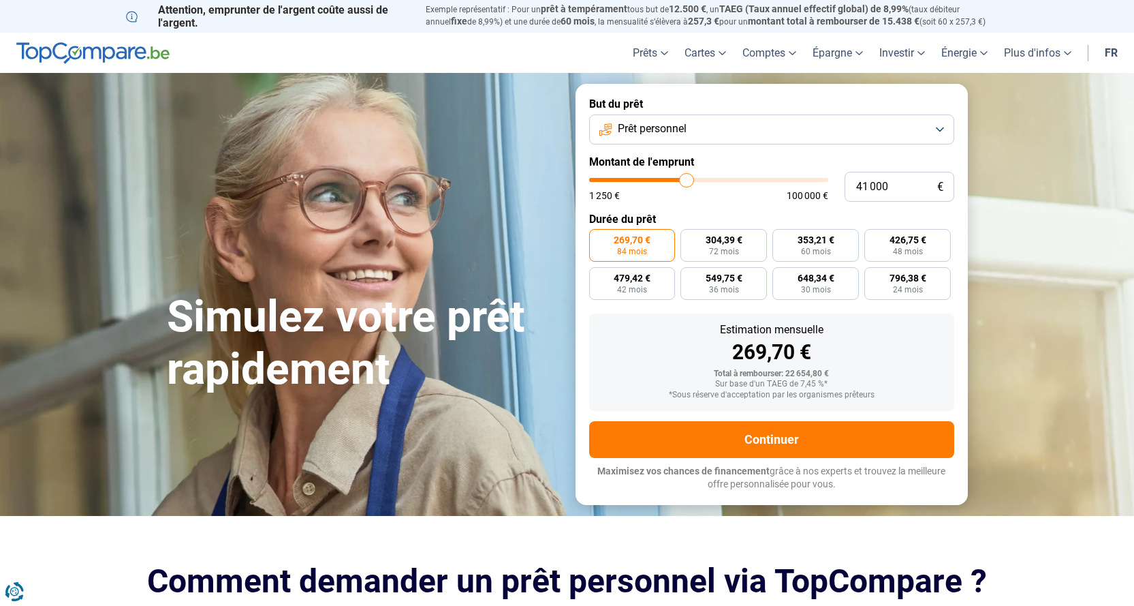
click at [687, 182] on input "range" at bounding box center [708, 180] width 239 height 4
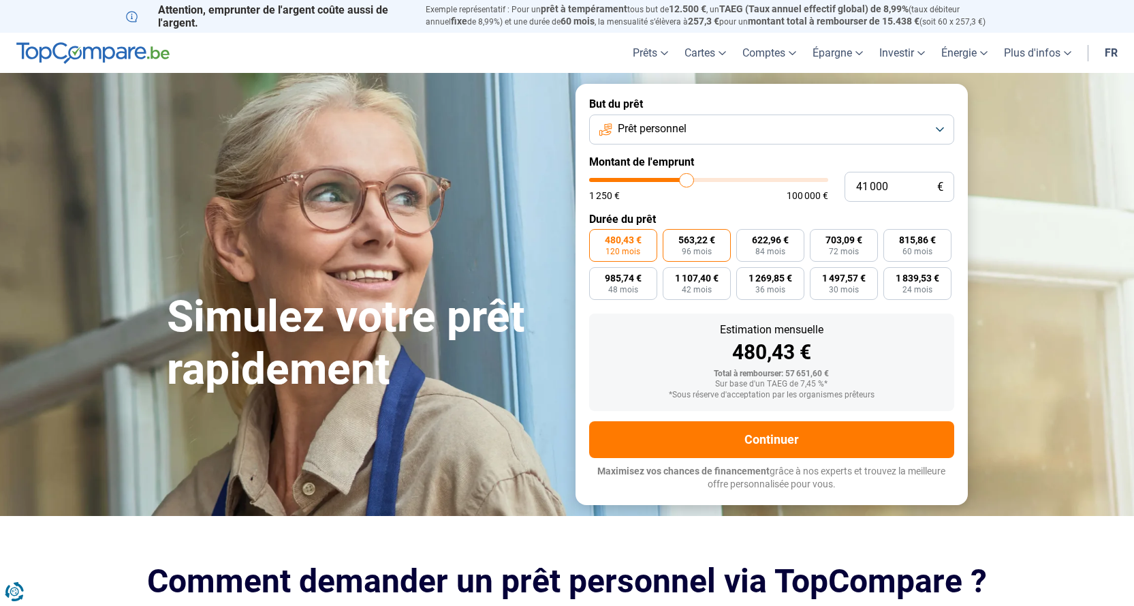
click at [685, 249] on span "96 mois" at bounding box center [697, 251] width 30 height 8
click at [672, 238] on input "563,22 € 96 mois" at bounding box center [667, 233] width 9 height 9
click at [826, 243] on span "703,09 €" at bounding box center [844, 240] width 37 height 10
click at [819, 238] on input "703,09 € 72 mois" at bounding box center [814, 233] width 9 height 9
